Goal: Task Accomplishment & Management: Manage account settings

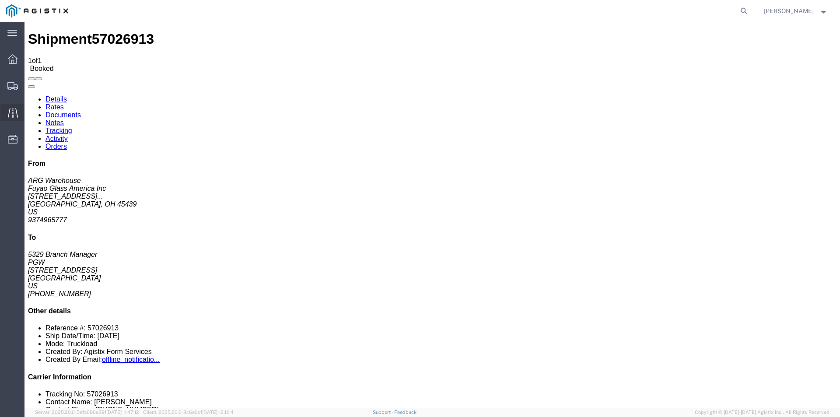
click at [14, 114] on icon at bounding box center [13, 113] width 10 height 10
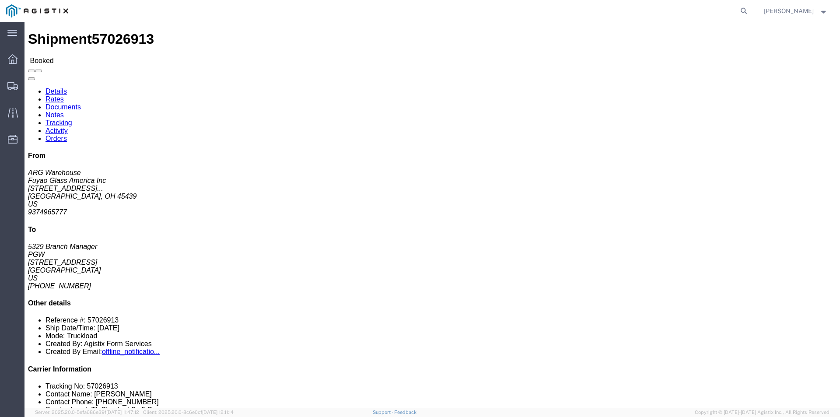
click link "Tracking"
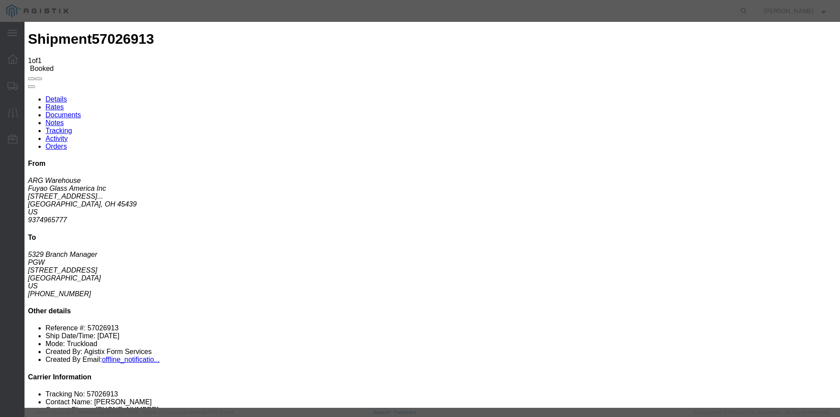
type input "[DATE]"
type input "4:00 PM"
select select "LOADED"
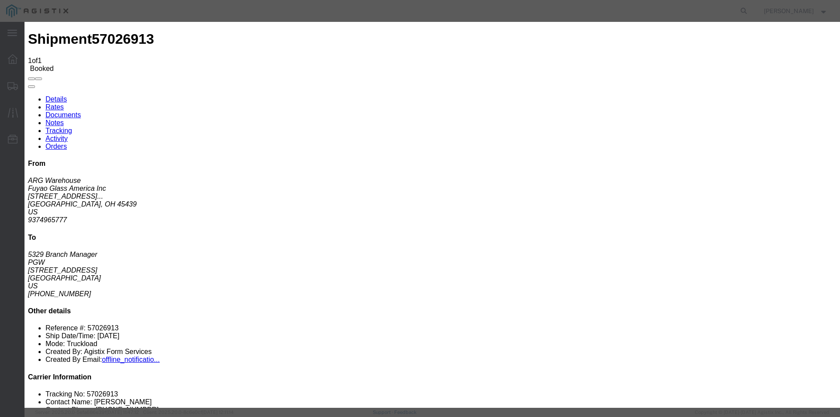
select select "{"pickupDeliveryInfoId": "123358159","pickupOrDelivery": "P","stopNum": "1","lo…"
select select "OH"
type input "Moraine"
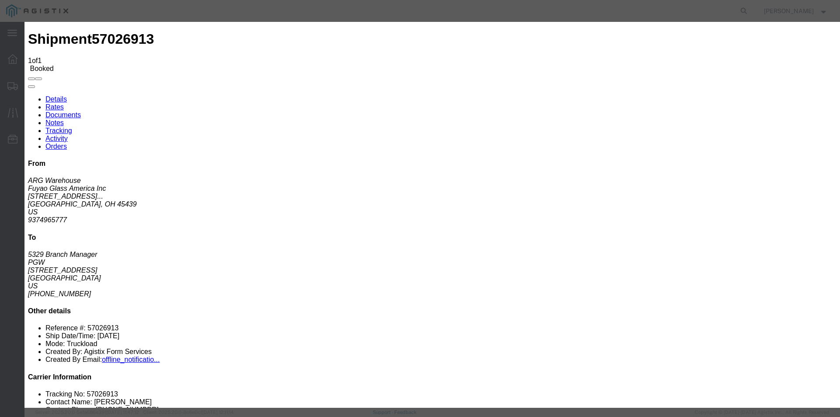
drag, startPoint x: 397, startPoint y: 111, endPoint x: 382, endPoint y: 111, distance: 14.9
drag, startPoint x: 385, startPoint y: 112, endPoint x: 371, endPoint y: 113, distance: 14.1
drag, startPoint x: 396, startPoint y: 114, endPoint x: 403, endPoint y: 113, distance: 7.5
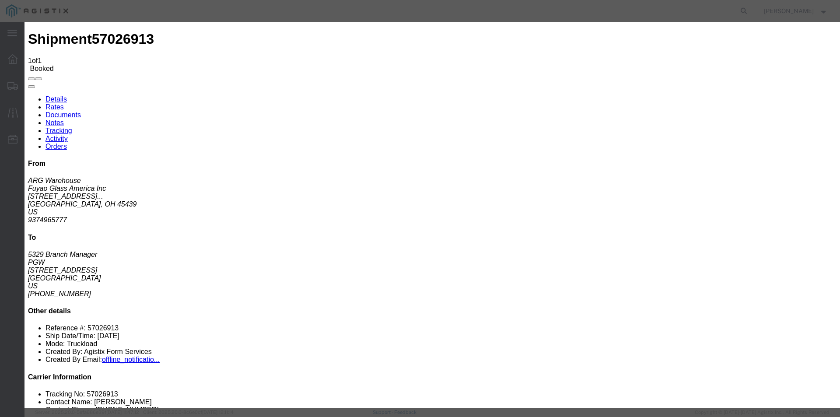
drag, startPoint x: 375, startPoint y: 112, endPoint x: 404, endPoint y: 112, distance: 28.9
drag, startPoint x: 400, startPoint y: 114, endPoint x: 375, endPoint y: 114, distance: 24.9
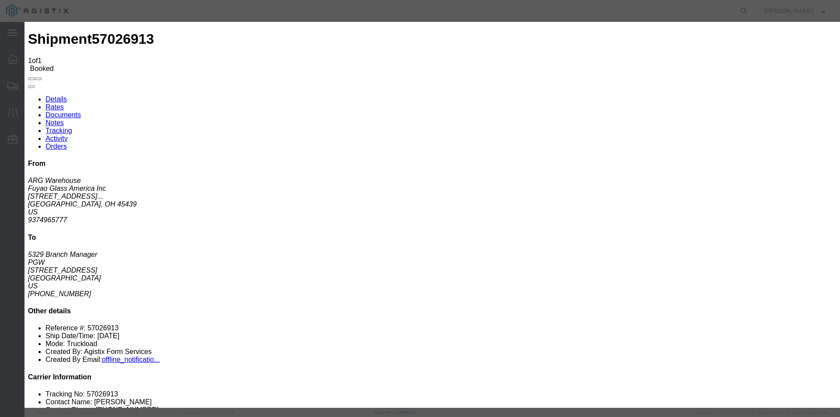
type input "0"
type input "3:15 PM"
